Goal: Information Seeking & Learning: Find specific fact

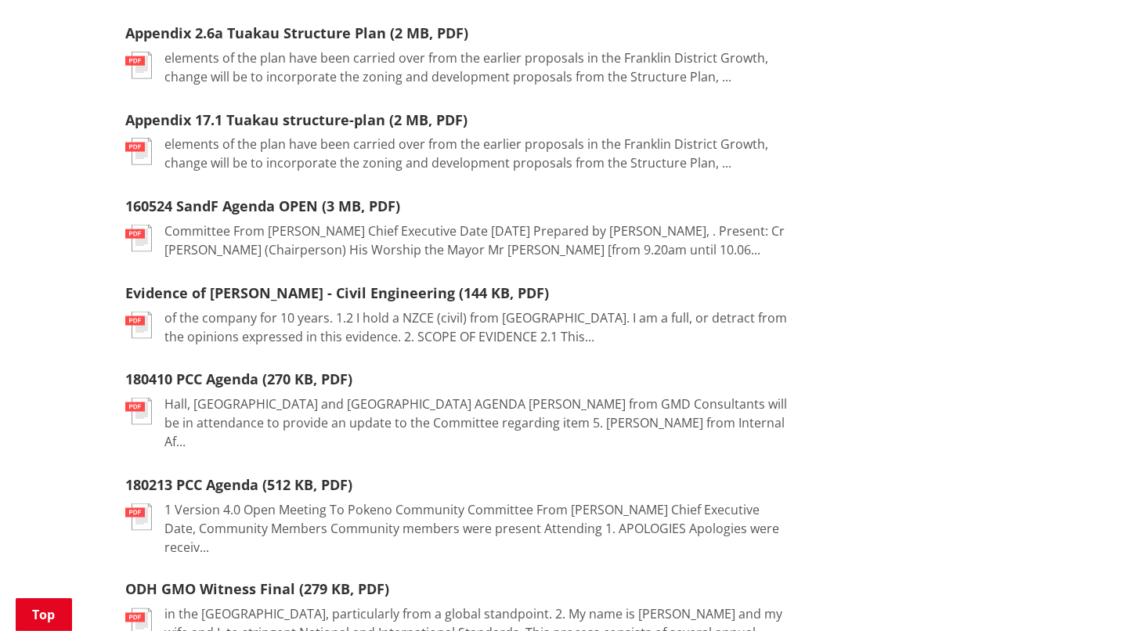
scroll to position [872, 0]
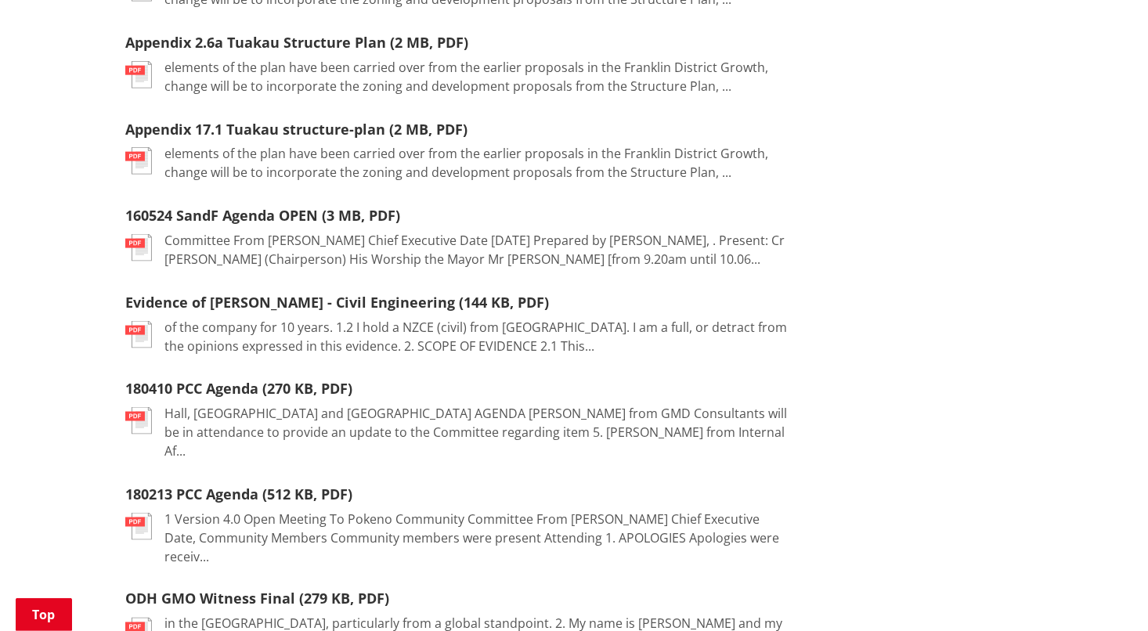
click at [140, 330] on img at bounding box center [138, 334] width 27 height 27
click at [175, 296] on link "Evidence of [PERSON_NAME] - Civil Engineering (144 KB, PDF)" at bounding box center [337, 302] width 424 height 19
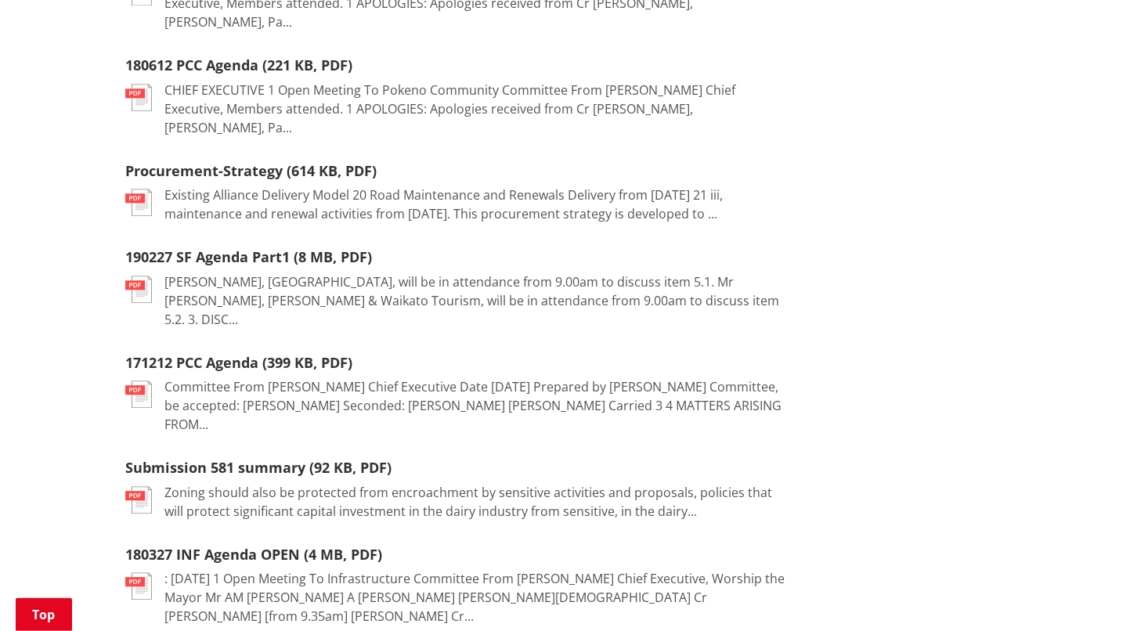
scroll to position [1729, 0]
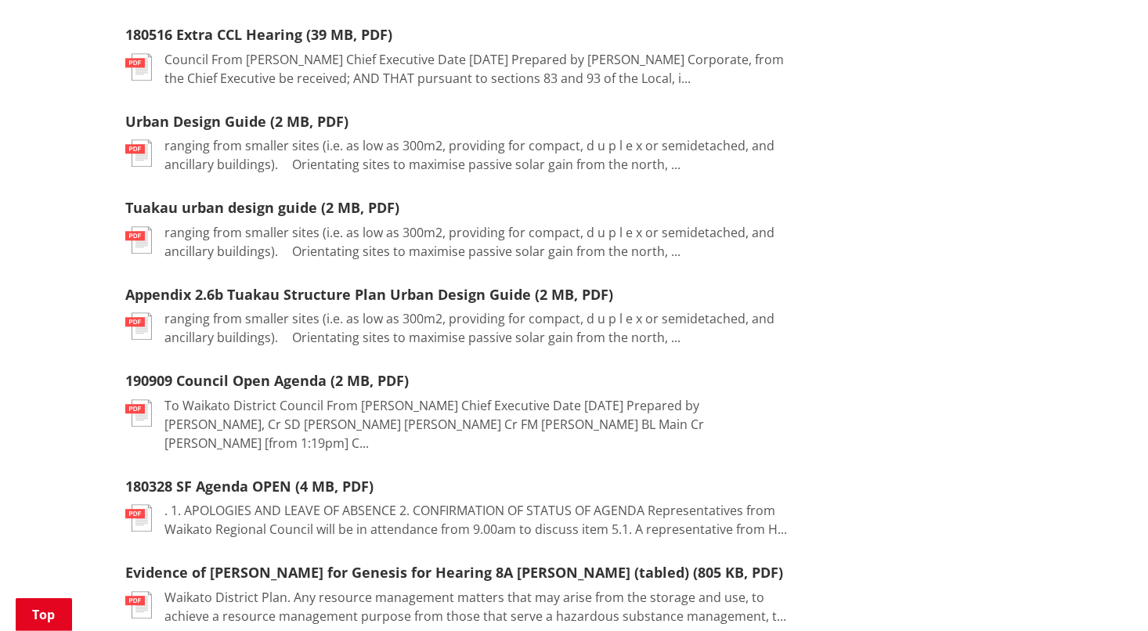
scroll to position [1775, 0]
